Goal: Information Seeking & Learning: Learn about a topic

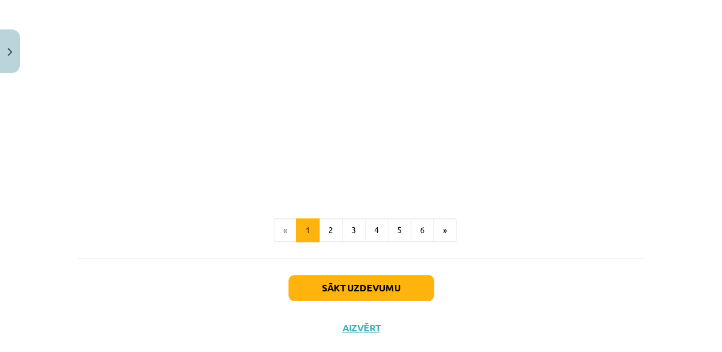
scroll to position [918, 0]
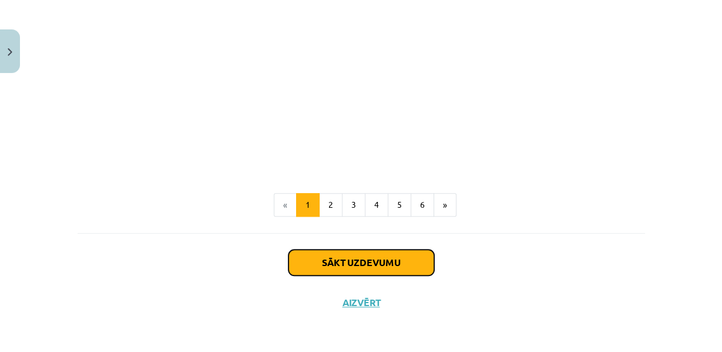
click at [373, 266] on button "Sākt uzdevumu" at bounding box center [362, 262] width 146 height 26
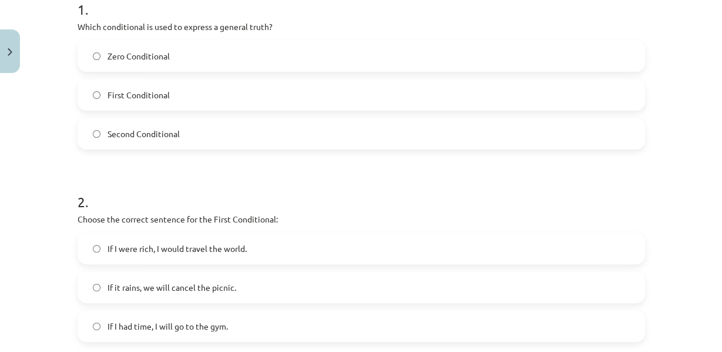
scroll to position [249, 0]
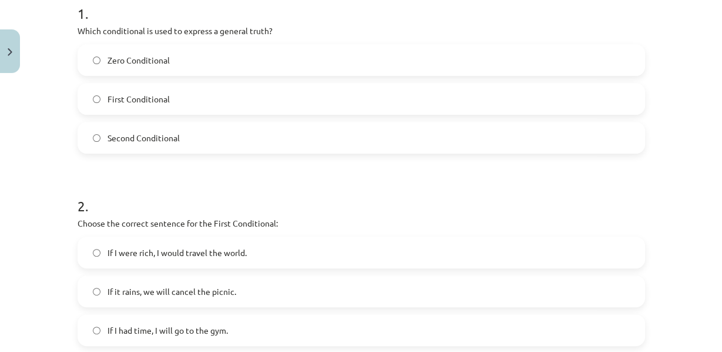
click at [200, 75] on label "Zero Conditional" at bounding box center [361, 59] width 565 height 29
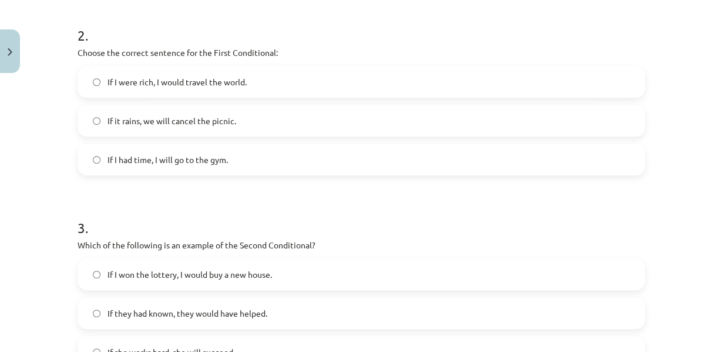
scroll to position [420, 0]
click at [175, 127] on span "If it rains, we will cancel the picnic." at bounding box center [172, 121] width 129 height 12
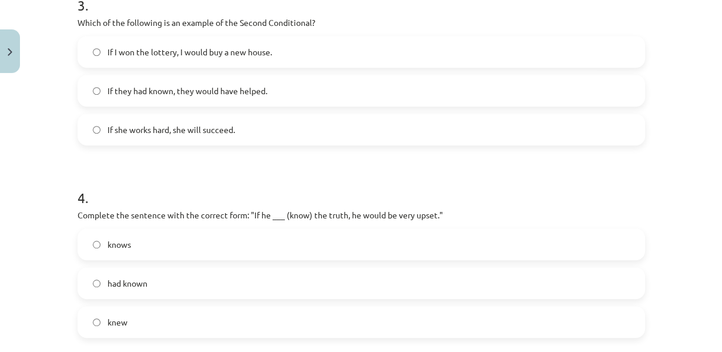
scroll to position [642, 0]
click at [185, 58] on span "If I won the lottery, I would buy a new house." at bounding box center [190, 51] width 165 height 12
click at [169, 105] on label "If they had known, they would have helped." at bounding box center [361, 89] width 565 height 29
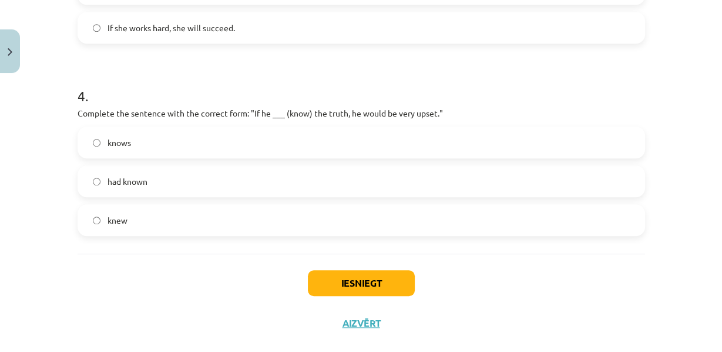
scroll to position [808, 0]
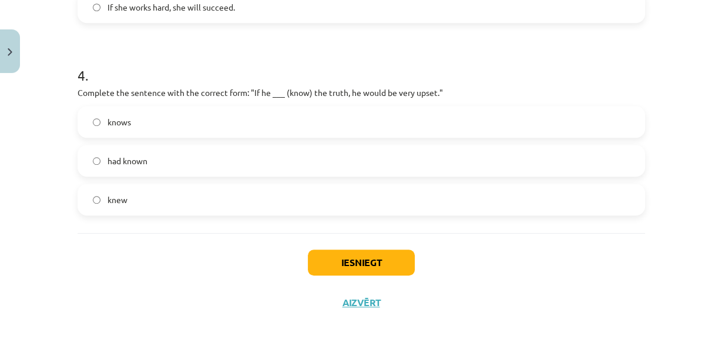
click at [239, 149] on label "had known" at bounding box center [361, 160] width 565 height 29
click at [371, 264] on button "Iesniegt" at bounding box center [361, 262] width 107 height 26
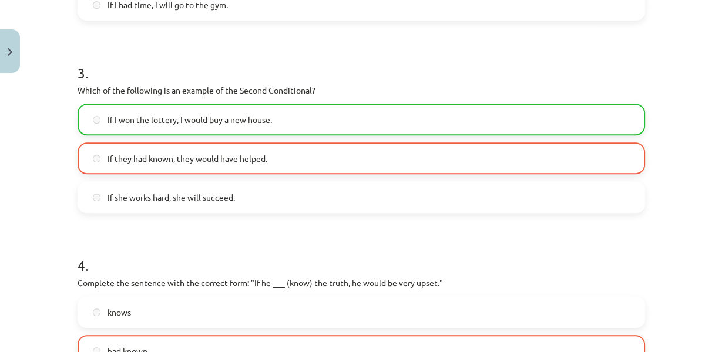
scroll to position [575, 0]
click at [212, 164] on span "If they had known, they would have helped." at bounding box center [188, 158] width 160 height 12
click at [222, 133] on label "If I won the lottery, I would buy a new house." at bounding box center [361, 118] width 565 height 29
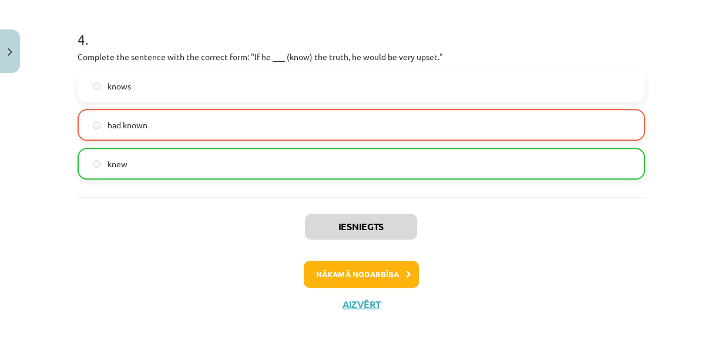
scroll to position [847, 0]
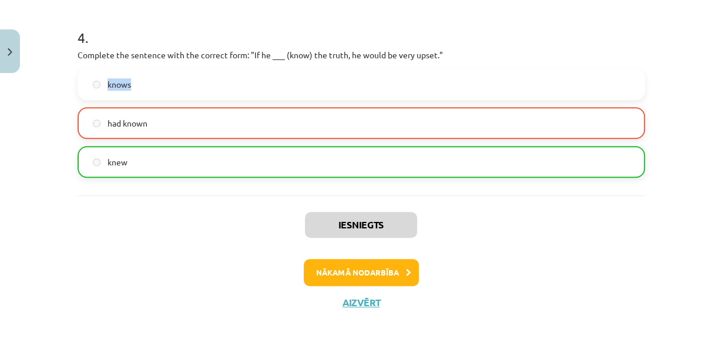
drag, startPoint x: 344, startPoint y: 71, endPoint x: 105, endPoint y: 72, distance: 239.8
click at [105, 72] on label "knows" at bounding box center [361, 83] width 565 height 29
click at [134, 78] on label "knows" at bounding box center [361, 83] width 565 height 29
click at [356, 266] on button "Nākamā nodarbība" at bounding box center [361, 272] width 115 height 27
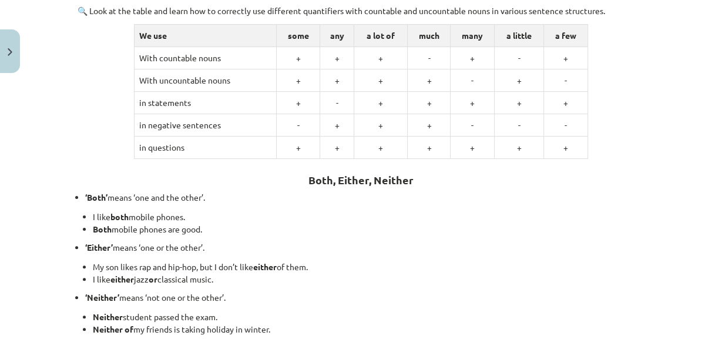
scroll to position [205, 0]
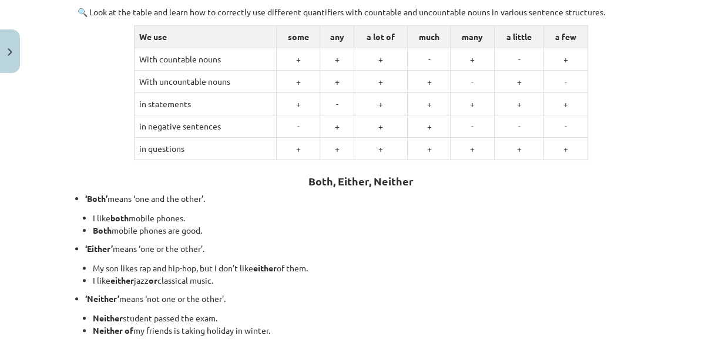
click at [283, 158] on td "+" at bounding box center [298, 149] width 44 height 22
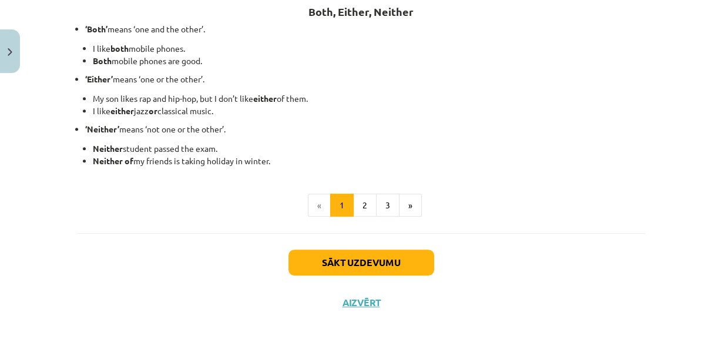
scroll to position [387, 0]
click at [193, 48] on li "I like both mobile phones." at bounding box center [369, 48] width 553 height 12
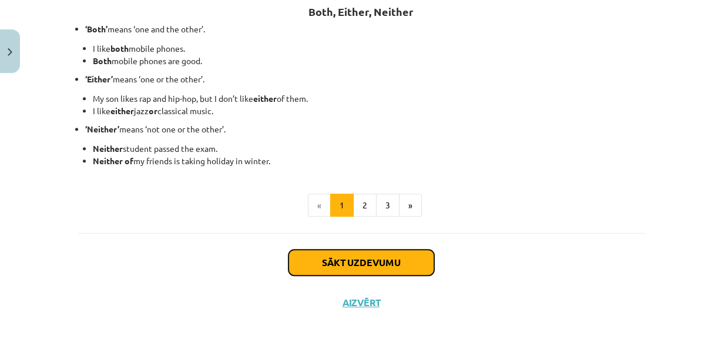
click at [393, 267] on button "Sākt uzdevumu" at bounding box center [362, 262] width 146 height 26
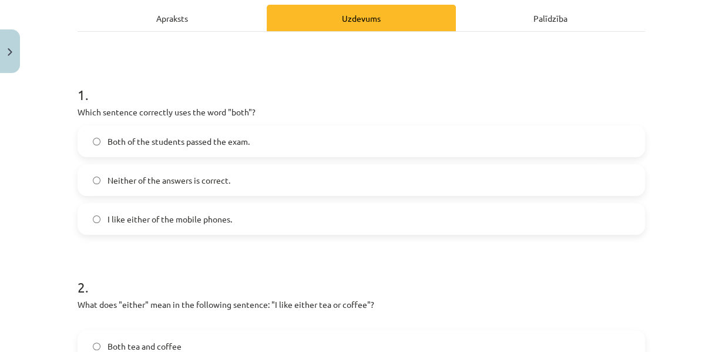
scroll to position [179, 0]
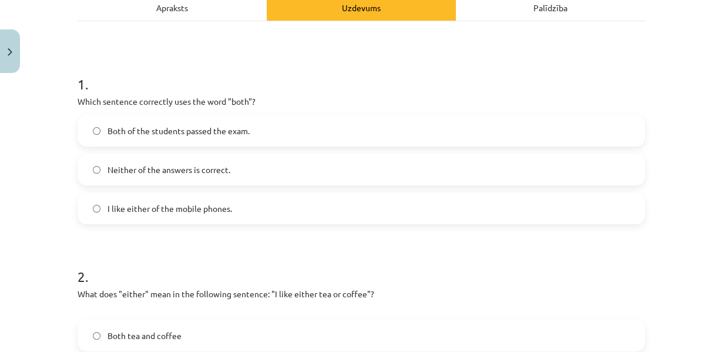
click at [194, 137] on span "Both of the students passed the exam." at bounding box center [179, 131] width 142 height 12
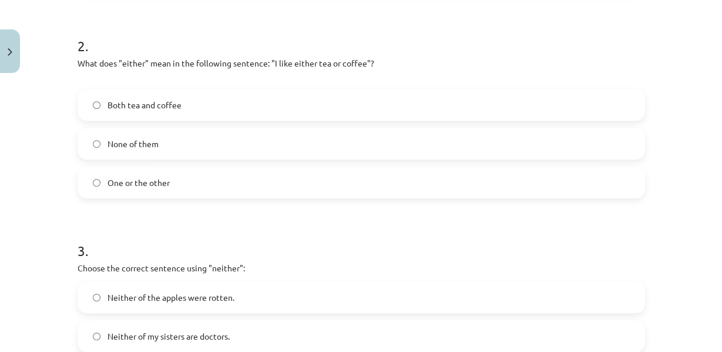
scroll to position [410, 0]
click at [179, 196] on label "One or the other" at bounding box center [361, 180] width 565 height 29
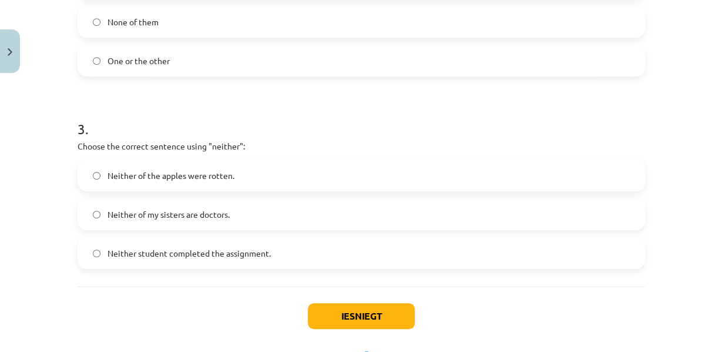
scroll to position [548, 0]
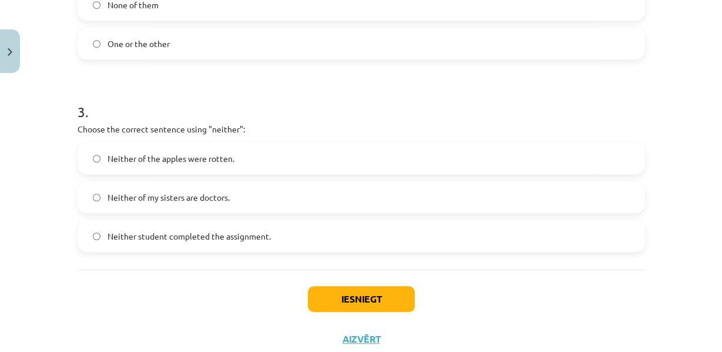
click at [171, 203] on span "Neither of my sisters are doctors." at bounding box center [169, 197] width 122 height 12
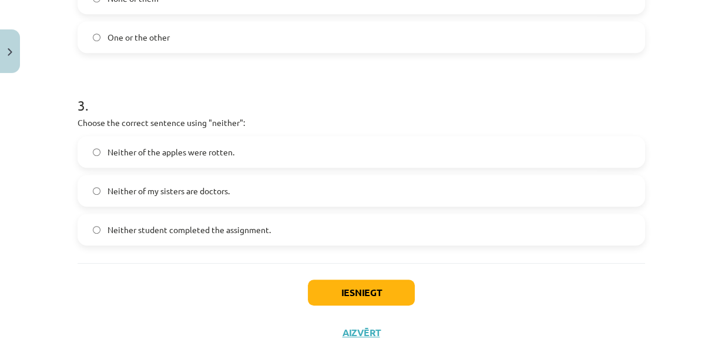
scroll to position [621, 0]
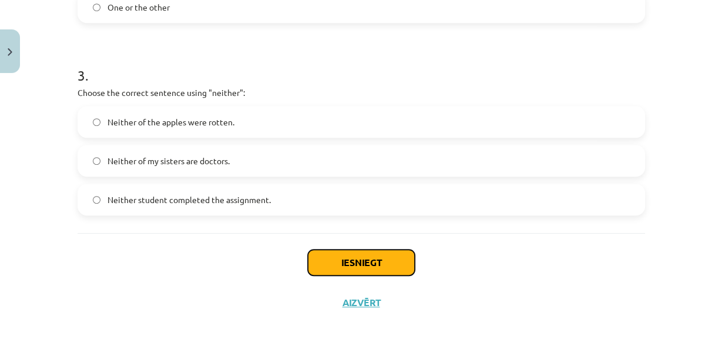
click at [365, 267] on button "Iesniegt" at bounding box center [361, 262] width 107 height 26
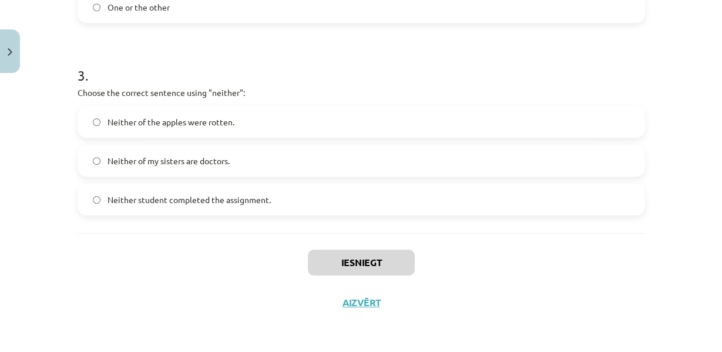
click at [287, 203] on label "Neither student completed the assignment." at bounding box center [361, 199] width 565 height 29
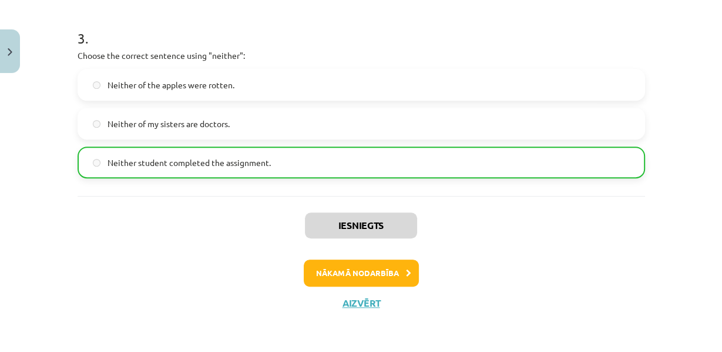
click at [262, 138] on label "Neither of my sisters are doctors." at bounding box center [361, 123] width 565 height 29
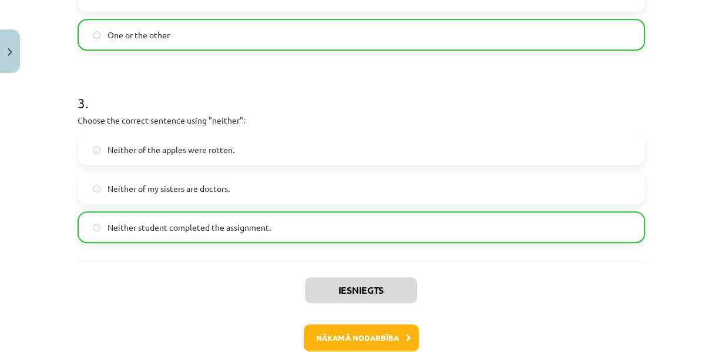
scroll to position [558, 0]
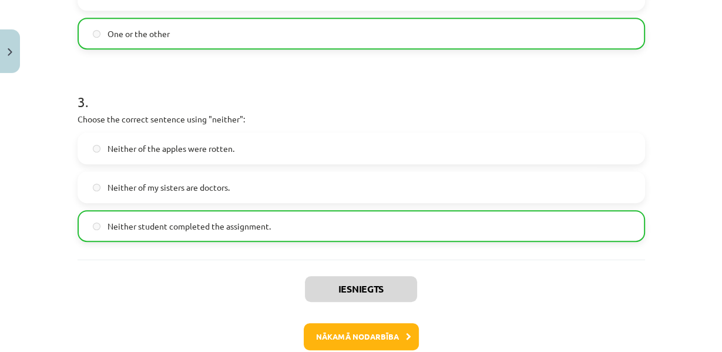
click at [236, 202] on label "Neither of my sisters are doctors." at bounding box center [361, 186] width 565 height 29
click at [244, 232] on span "Neither student completed the assignment." at bounding box center [189, 226] width 163 height 12
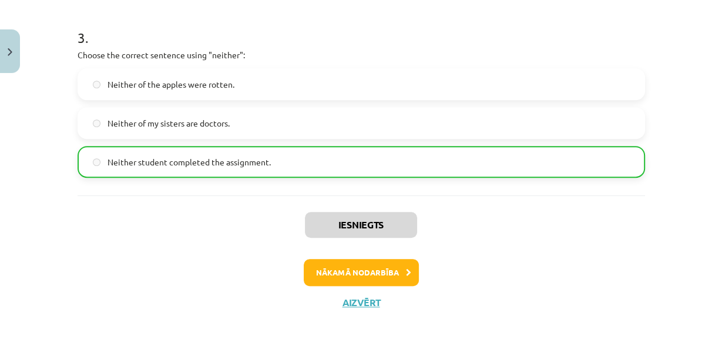
scroll to position [641, 0]
click at [346, 286] on button "Nākamā nodarbība" at bounding box center [361, 272] width 115 height 27
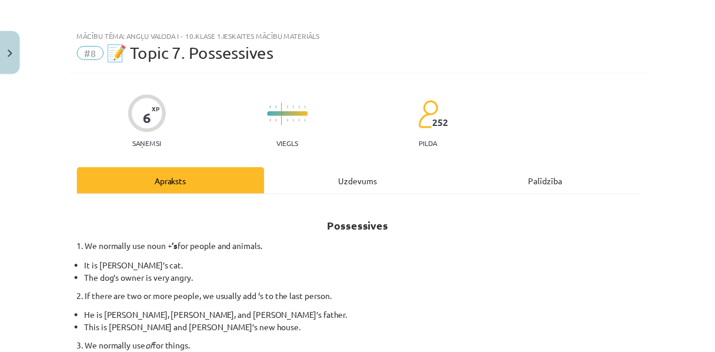
scroll to position [0, 0]
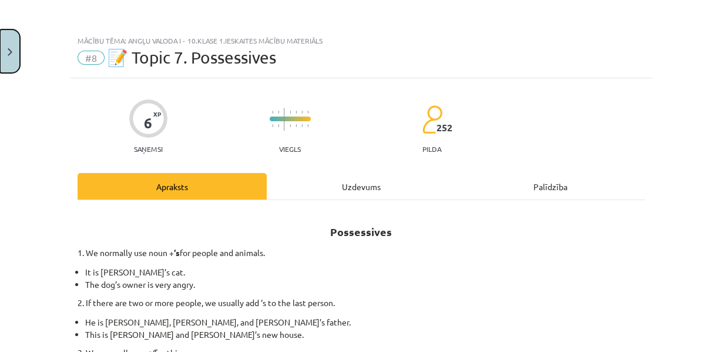
click at [12, 45] on button "Close" at bounding box center [10, 50] width 20 height 43
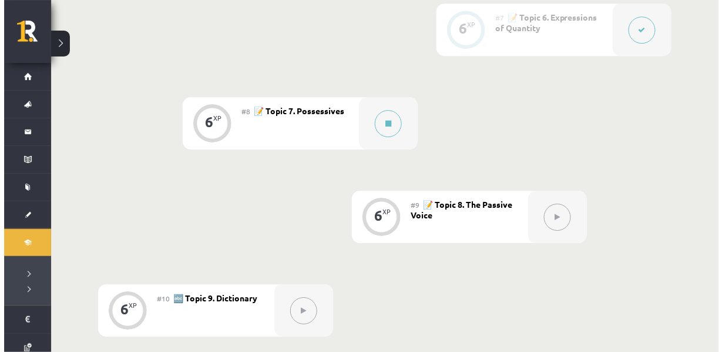
scroll to position [885, 0]
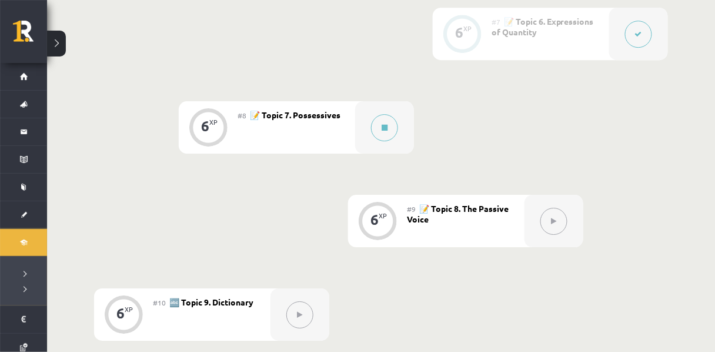
click at [328, 152] on div "#8 📝 Topic 7. Possessives" at bounding box center [296, 127] width 118 height 52
click at [384, 131] on icon at bounding box center [384, 127] width 6 height 7
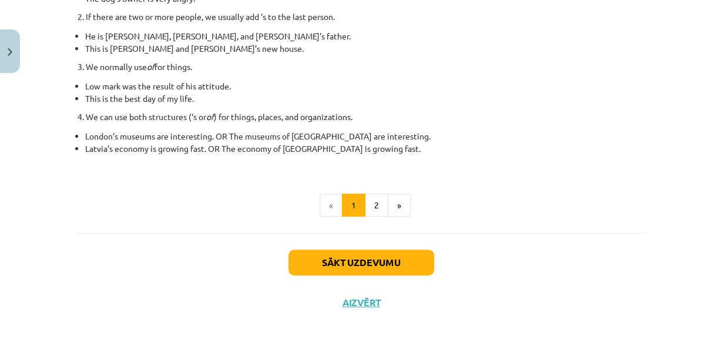
scroll to position [314, 0]
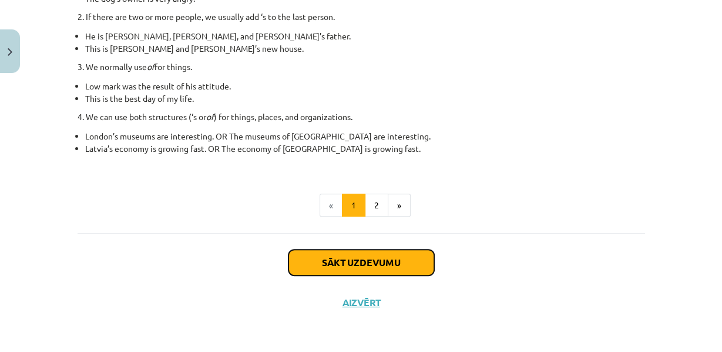
click at [393, 256] on button "Sākt uzdevumu" at bounding box center [362, 262] width 146 height 26
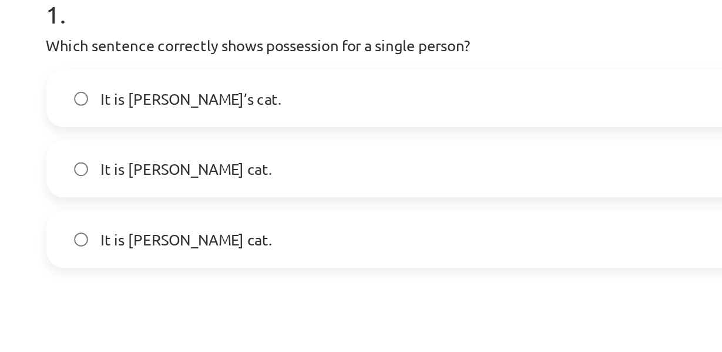
scroll to position [174, 0]
click at [158, 142] on span "It is [PERSON_NAME]’s cat." at bounding box center [158, 135] width 100 height 12
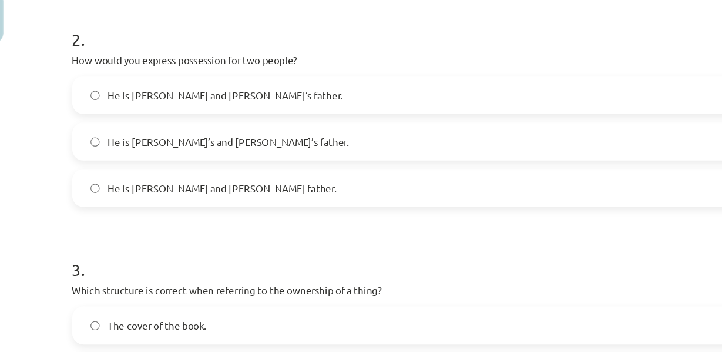
scroll to position [387, 0]
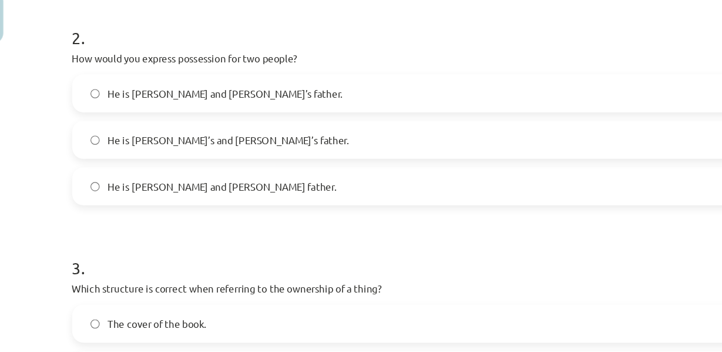
click at [157, 121] on span "He is [PERSON_NAME] and [PERSON_NAME]’s father." at bounding box center [206, 115] width 196 height 12
click at [147, 199] on span "He is [PERSON_NAME] and [PERSON_NAME] father." at bounding box center [203, 192] width 191 height 12
click at [110, 121] on span "He is [PERSON_NAME] and [PERSON_NAME]’s father." at bounding box center [206, 115] width 196 height 12
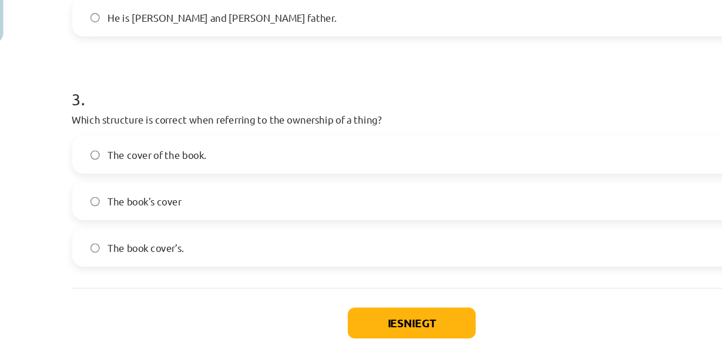
scroll to position [569, 0]
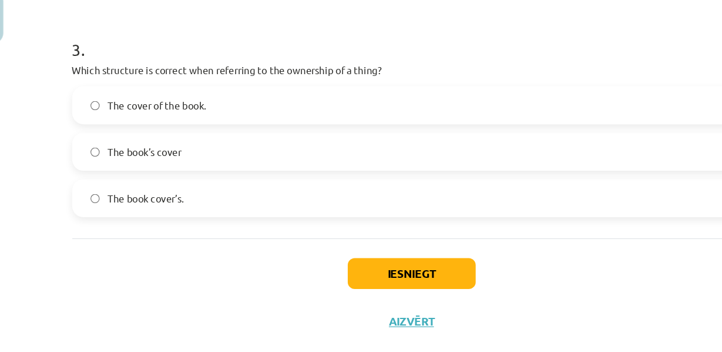
click at [38, 99] on div "Mācību tēma: Angļu valoda i - 10.[PERSON_NAME] 1.ieskaites mācību materiāls #8 …" at bounding box center [361, 176] width 722 height 352
click at [111, 170] on span "The book’s cover" at bounding box center [139, 164] width 62 height 12
click at [344, 278] on button "Iesniegt" at bounding box center [361, 265] width 107 height 26
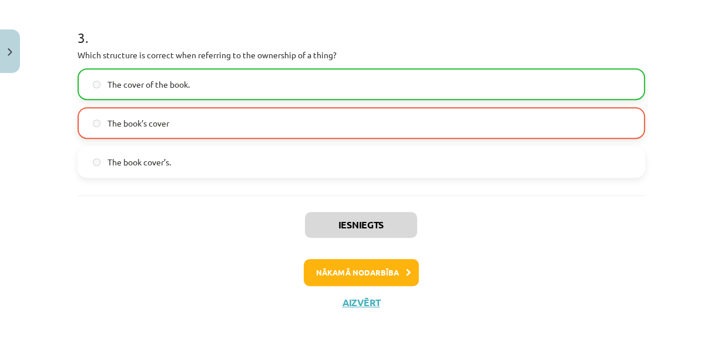
scroll to position [649, 0]
click at [378, 270] on button "Nākamā nodarbība" at bounding box center [361, 272] width 115 height 27
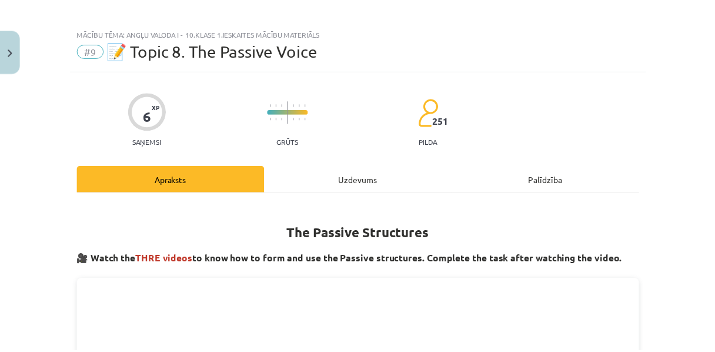
scroll to position [0, 0]
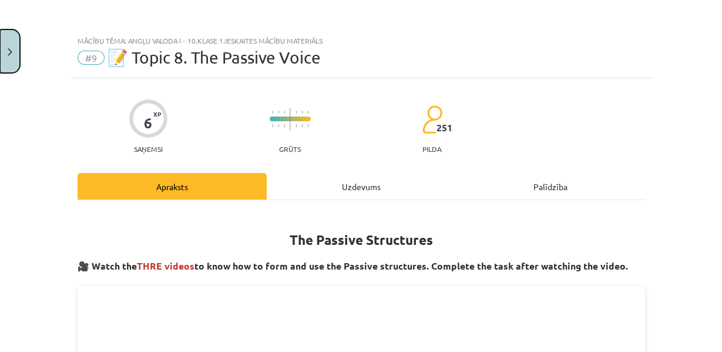
click at [5, 54] on button "Close" at bounding box center [10, 50] width 20 height 43
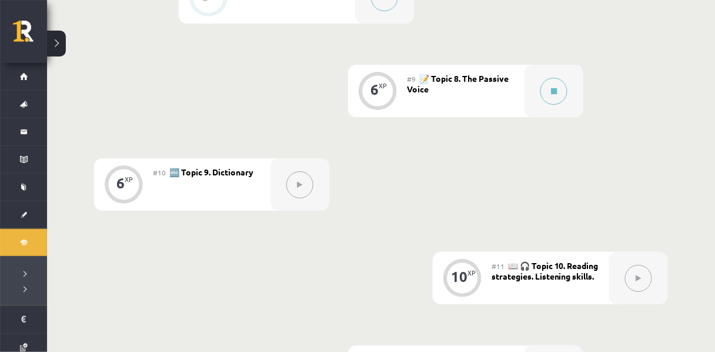
scroll to position [1011, 0]
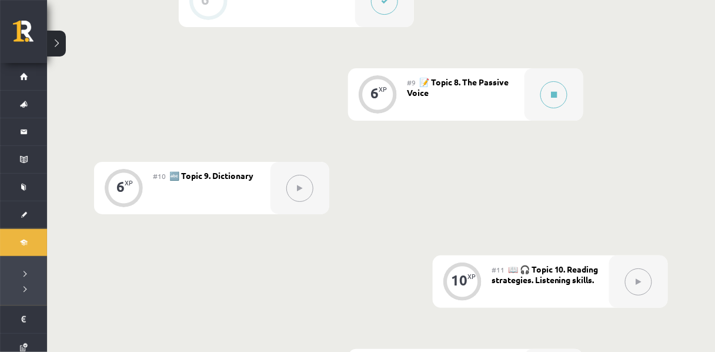
click at [409, 121] on div "#9 📝 Topic 8. The Passive Voice" at bounding box center [466, 94] width 118 height 52
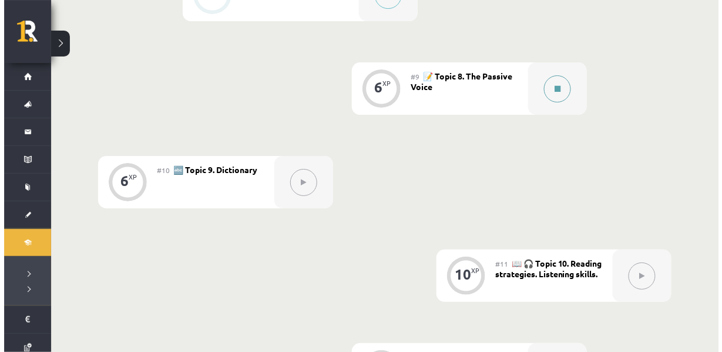
scroll to position [1019, 0]
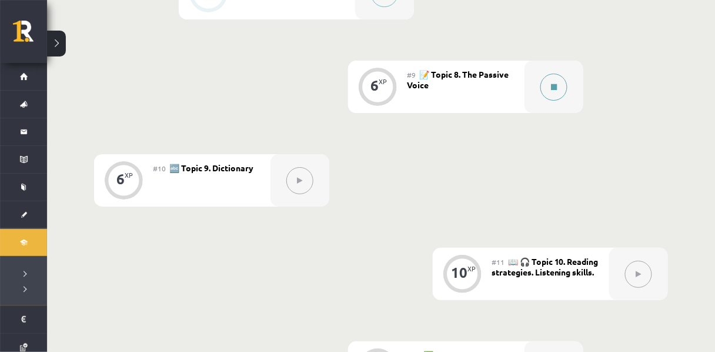
click at [559, 101] on button at bounding box center [553, 86] width 27 height 27
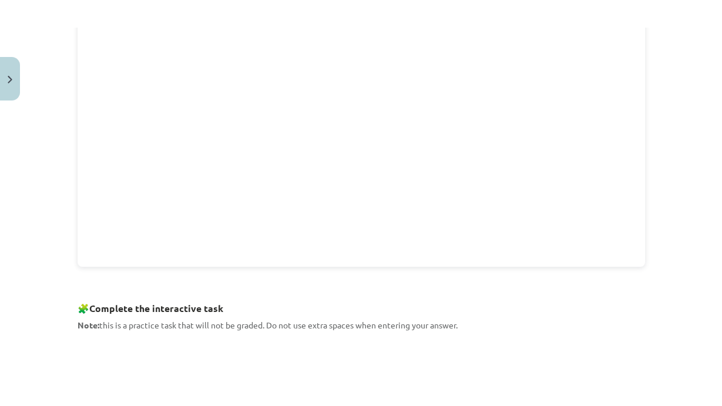
scroll to position [364, 0]
